Goal: Task Accomplishment & Management: Complete application form

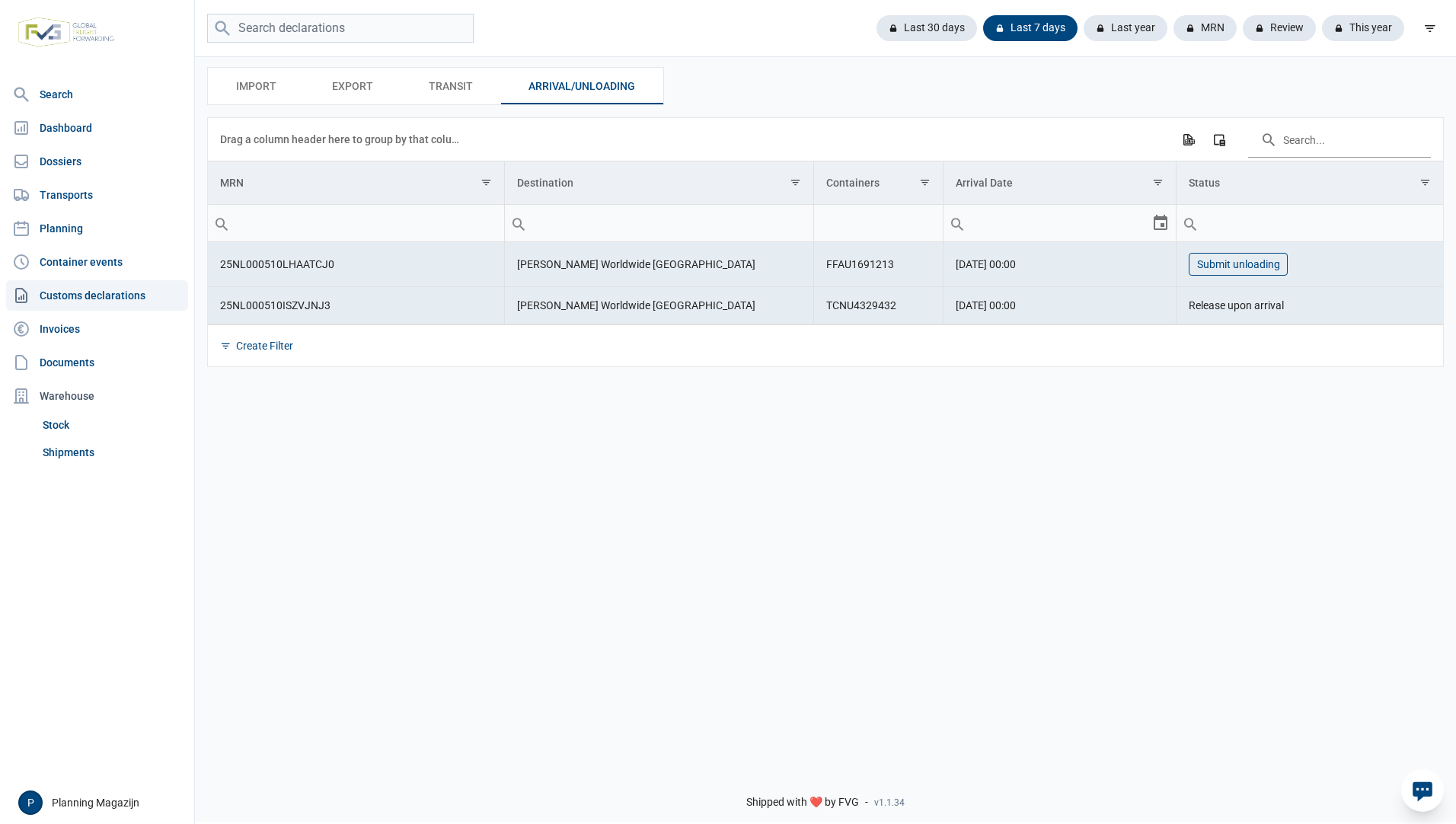
click at [1256, 272] on button "Submit unloading" at bounding box center [1238, 264] width 99 height 23
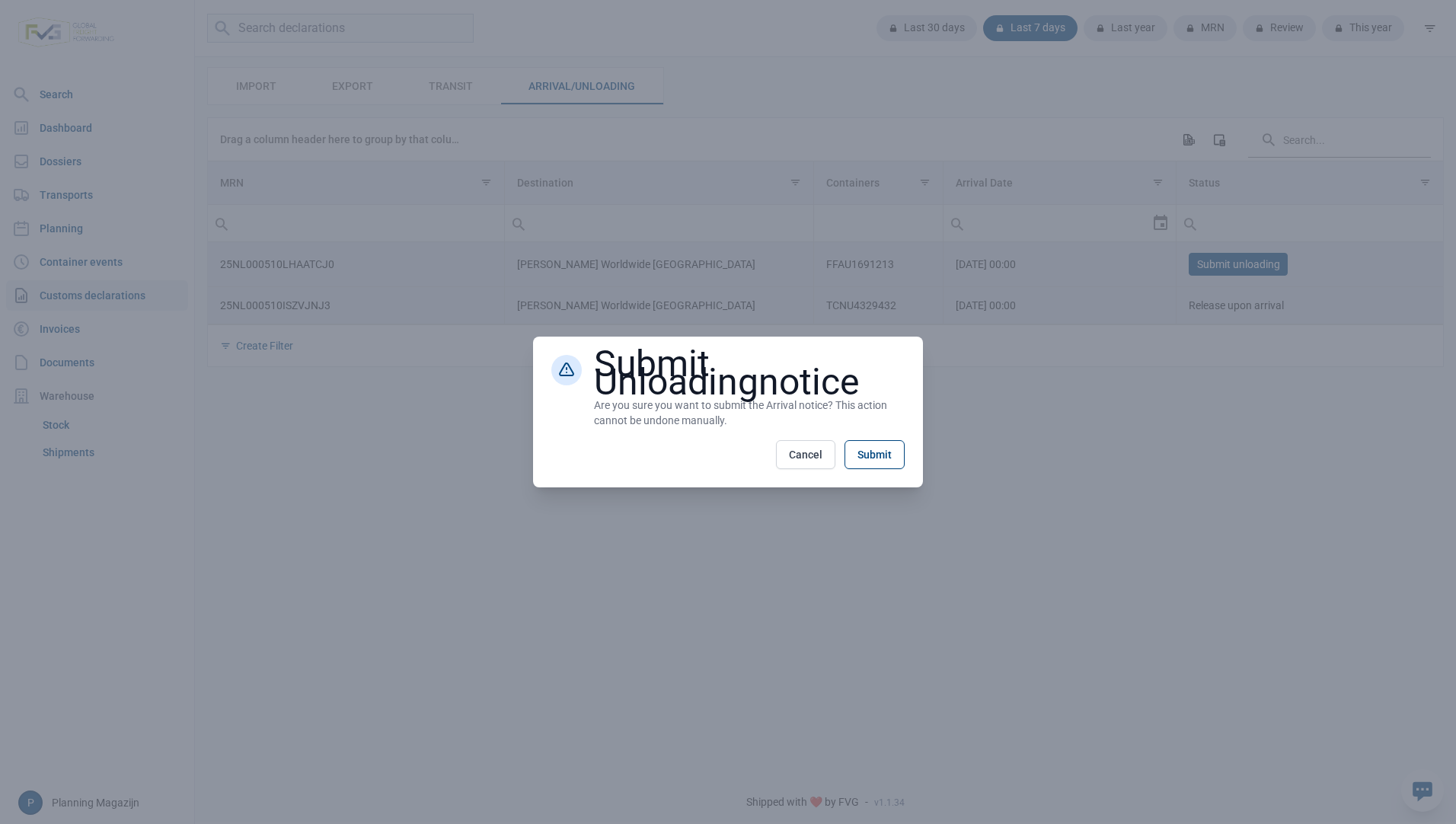
click at [874, 449] on button "Submit" at bounding box center [874, 455] width 60 height 29
